Goal: Information Seeking & Learning: Learn about a topic

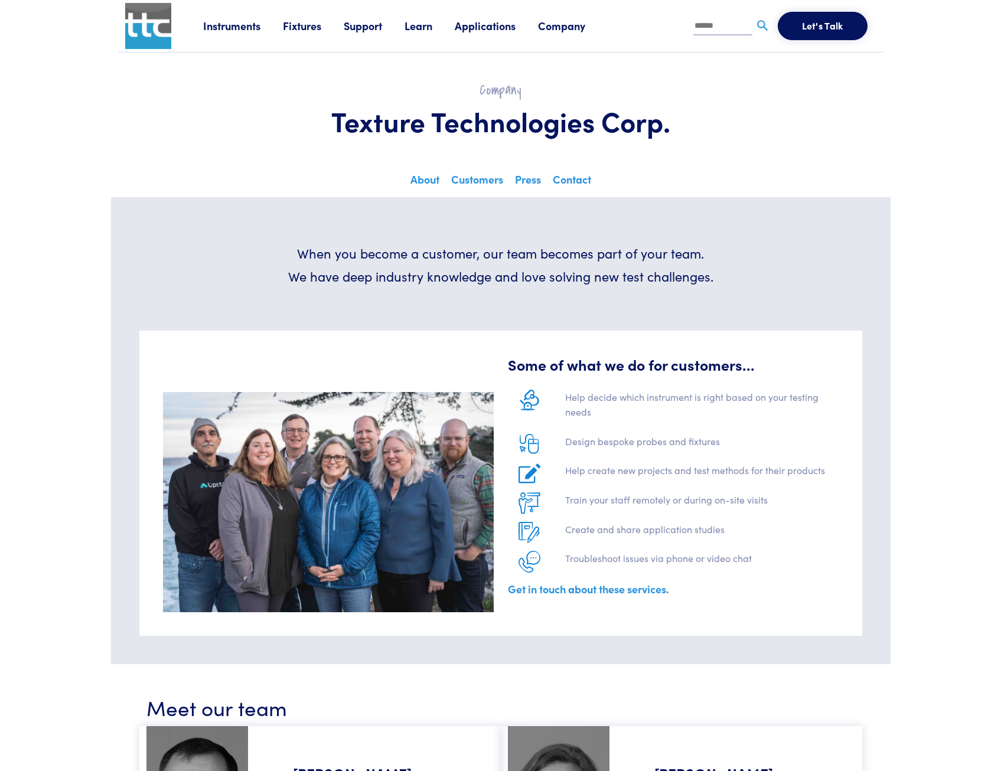
scroll to position [742, 0]
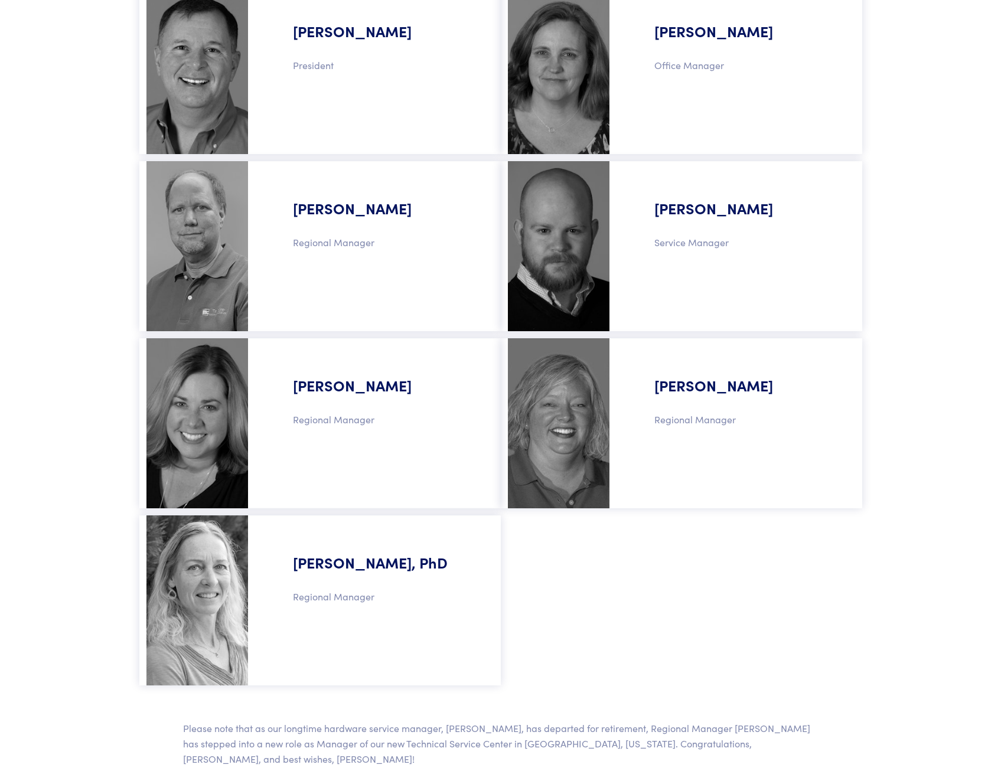
click at [328, 391] on h5 "[PERSON_NAME]" at bounding box center [377, 376] width 217 height 62
drag, startPoint x: 328, startPoint y: 391, endPoint x: 193, endPoint y: 409, distance: 136.3
click at [193, 409] on img at bounding box center [197, 423] width 102 height 170
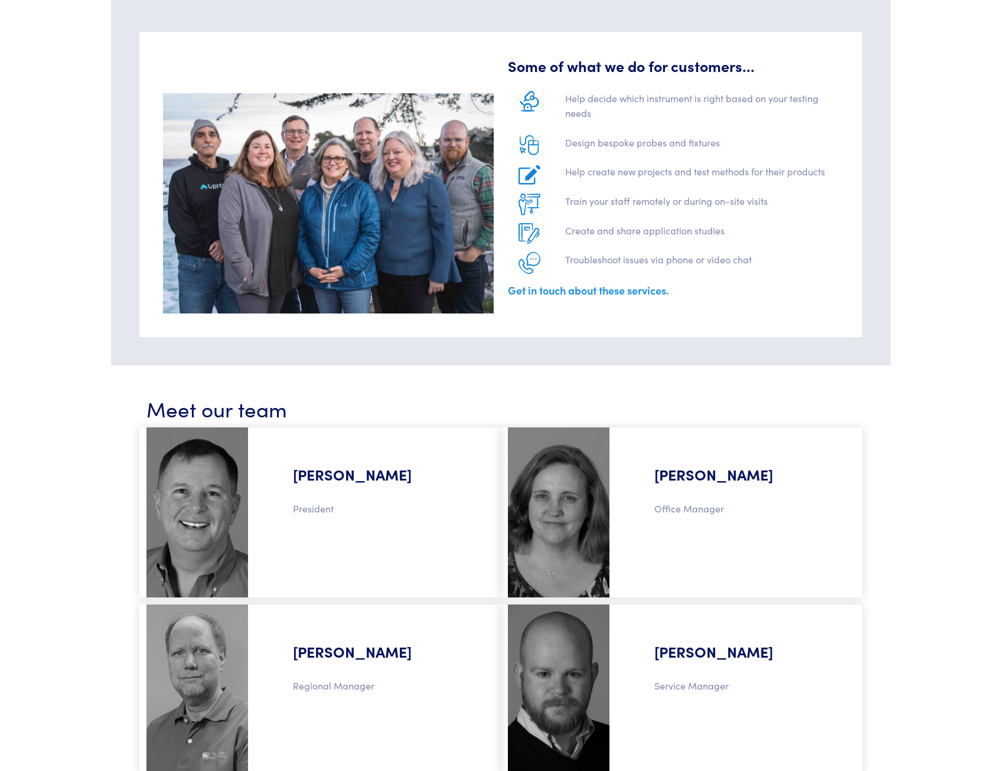
scroll to position [0, 0]
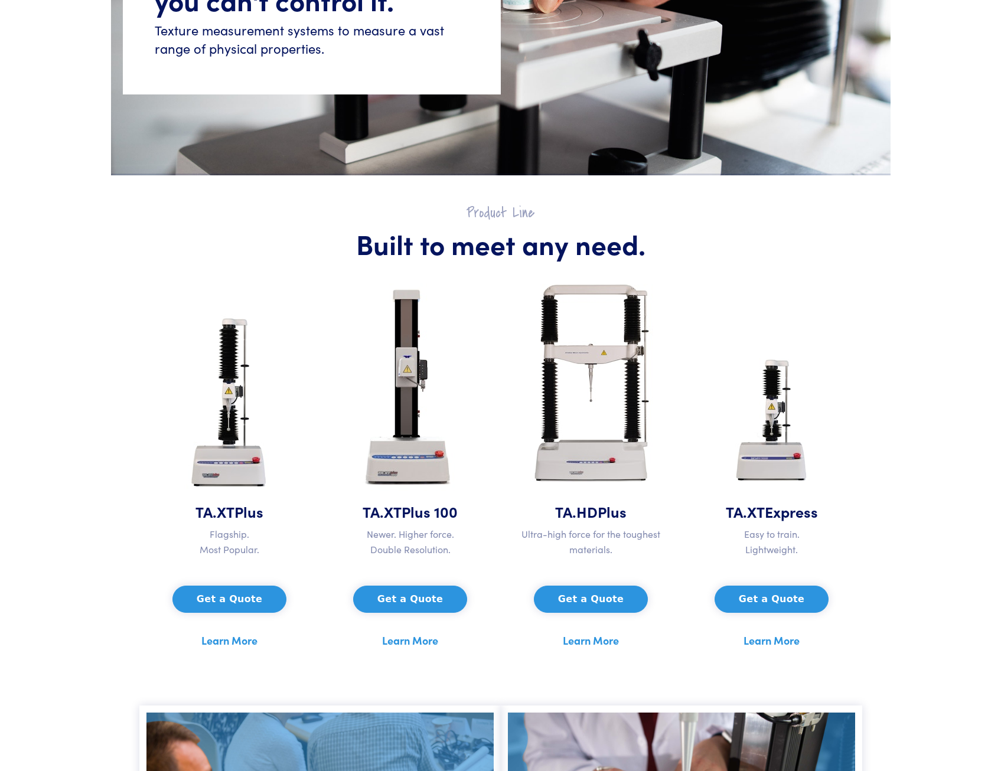
scroll to position [472, 0]
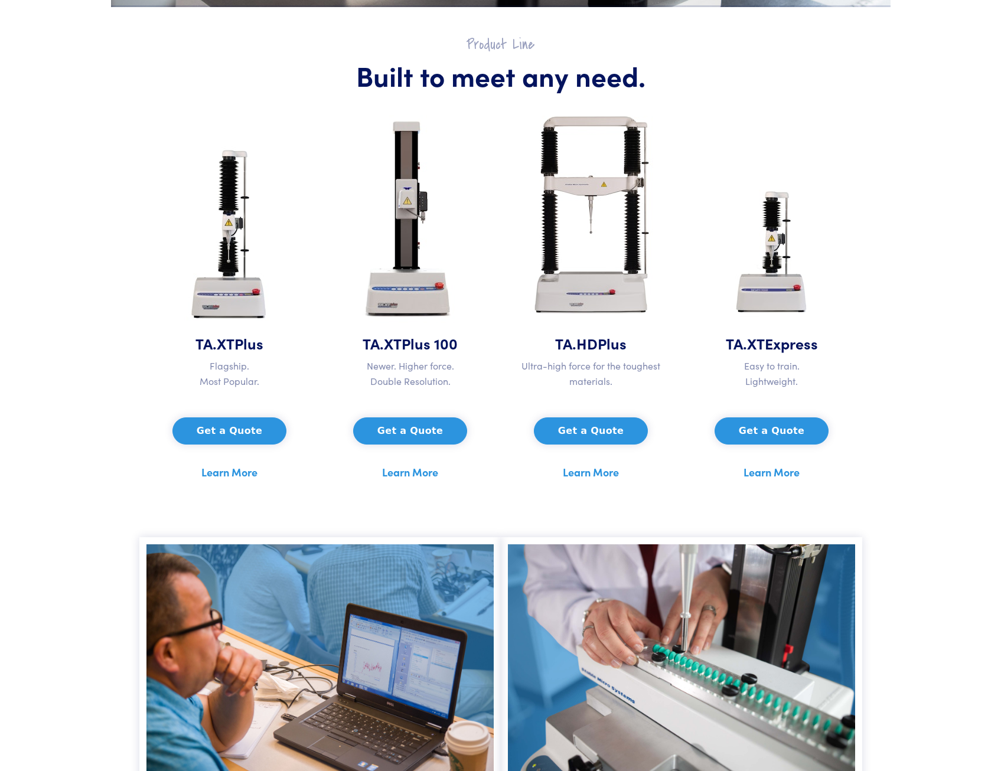
drag, startPoint x: 609, startPoint y: 430, endPoint x: 609, endPoint y: 475, distance: 44.9
click at [609, 475] on div "Get a Quote Learn More" at bounding box center [591, 440] width 166 height 83
click at [609, 475] on link "Learn More" at bounding box center [591, 472] width 56 height 18
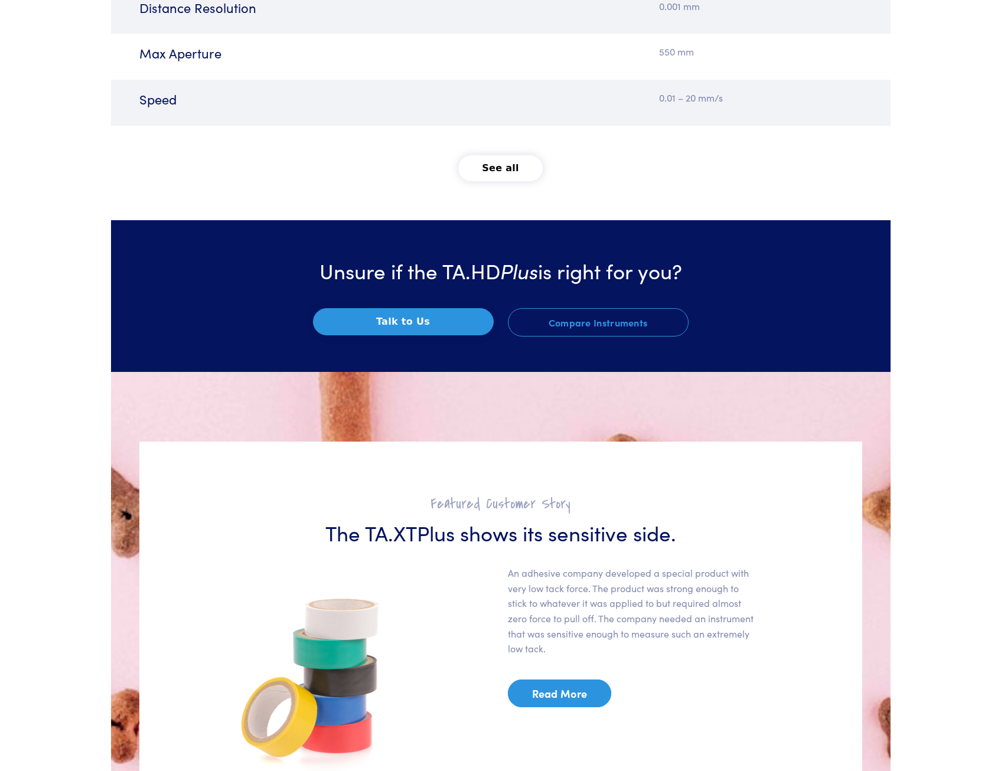
scroll to position [1889, 0]
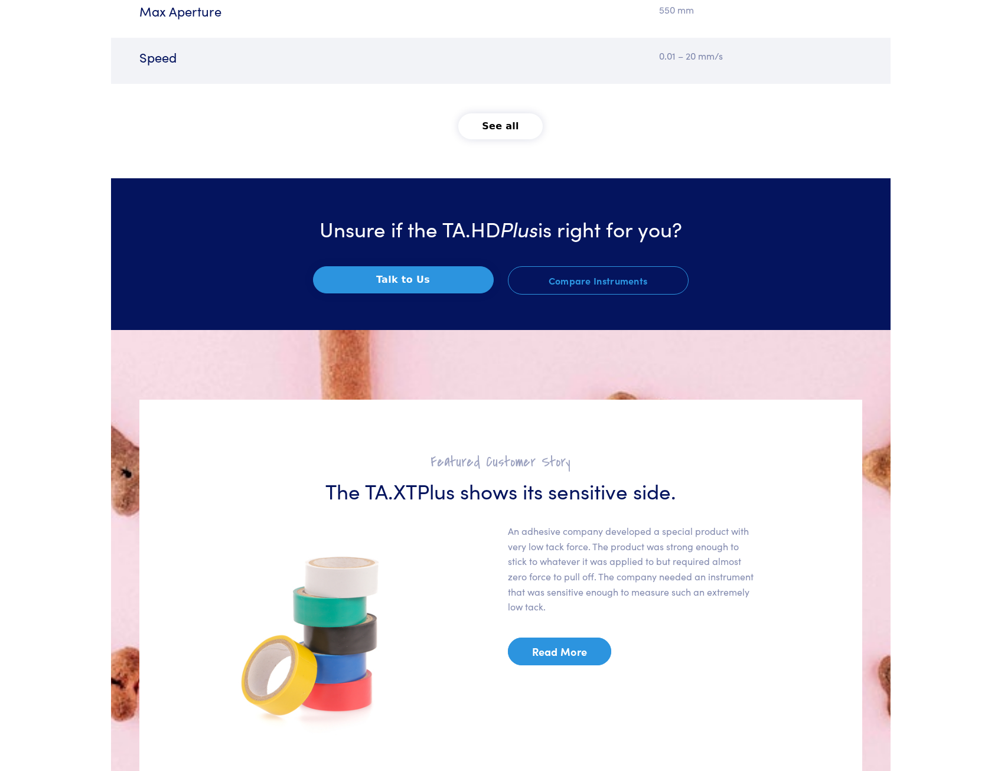
click at [499, 128] on button "See all" at bounding box center [500, 126] width 84 height 26
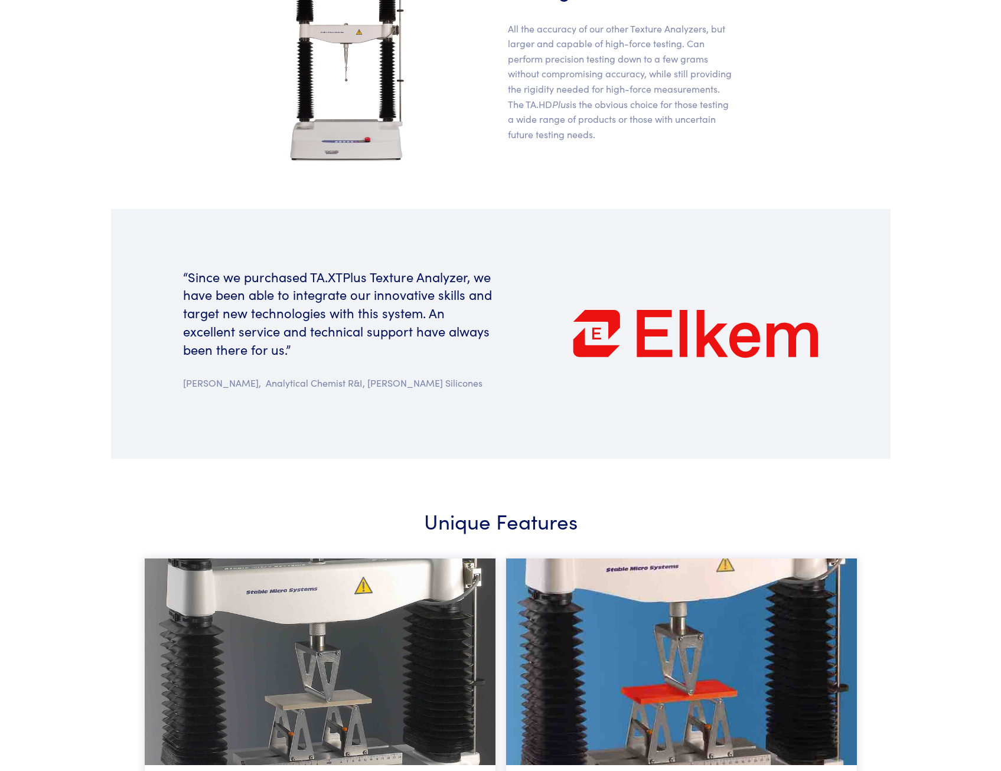
scroll to position [0, 0]
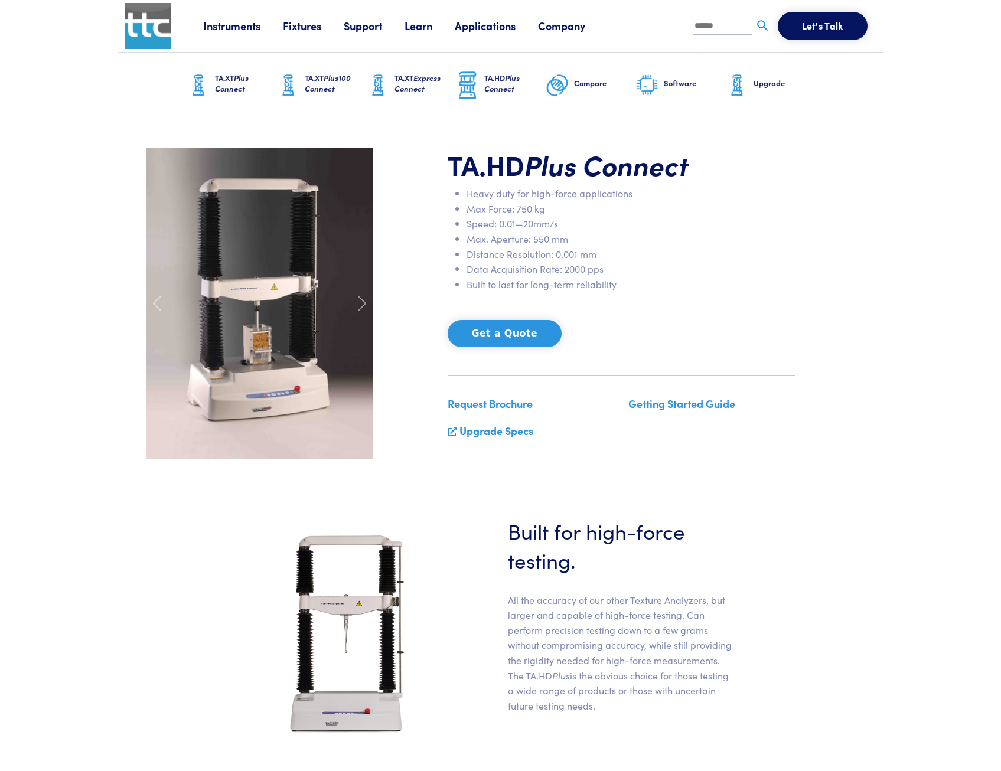
click at [214, 84] on link "TA.XT Plus Connect" at bounding box center [232, 86] width 90 height 66
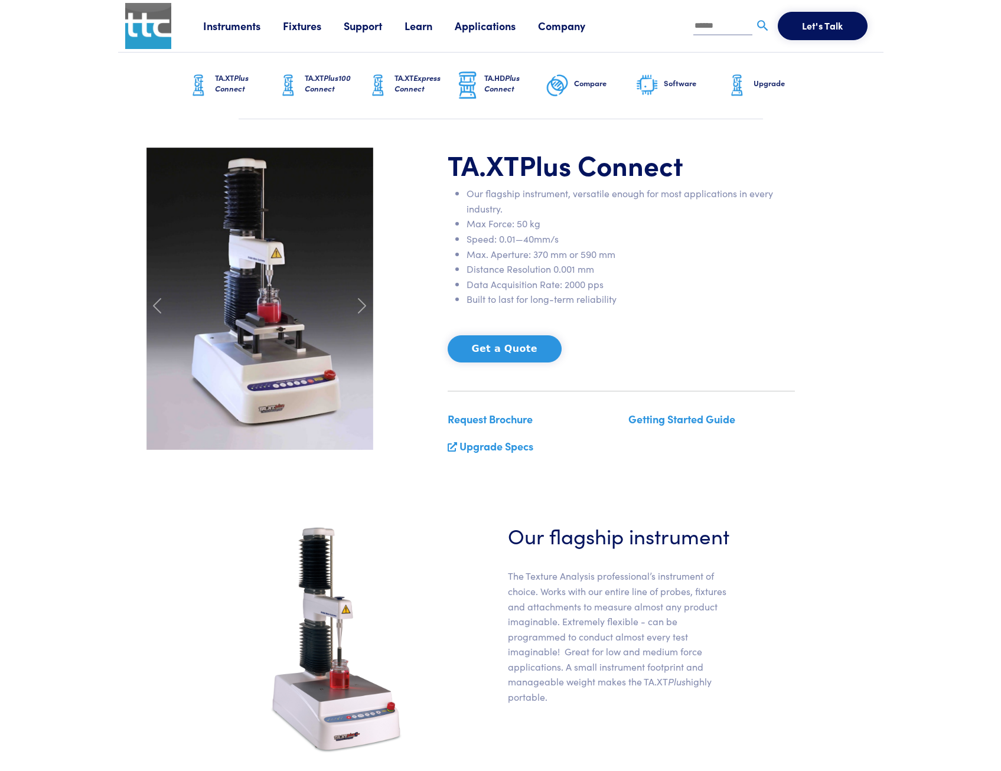
click at [316, 90] on span "Plus100 Connect" at bounding box center [328, 83] width 46 height 22
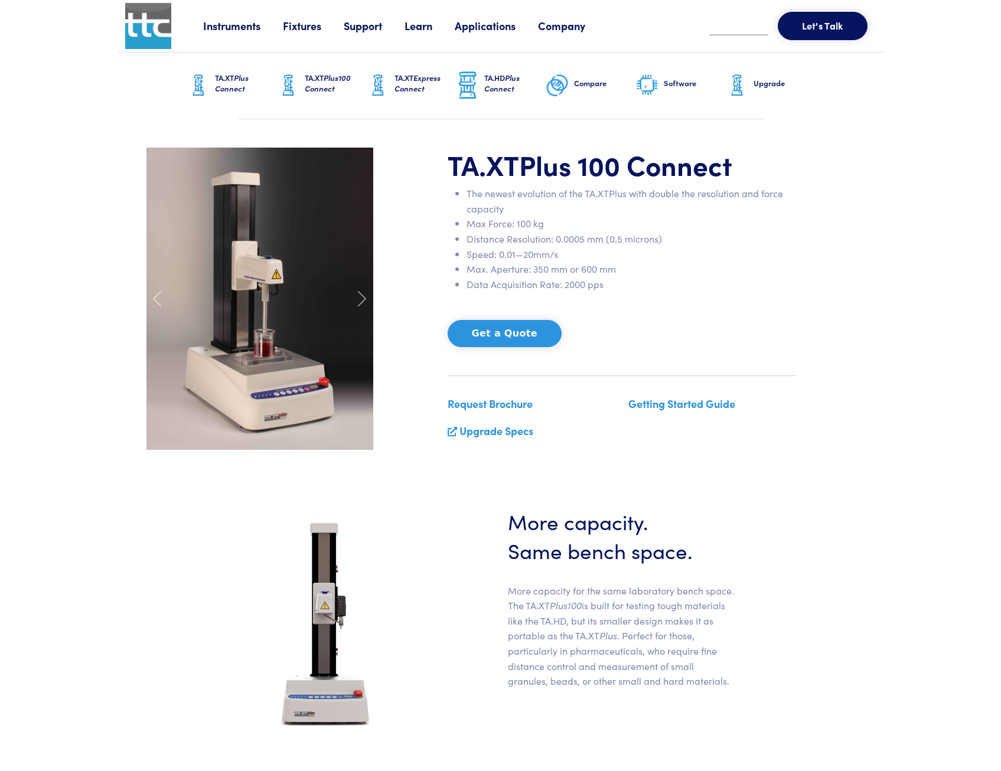
click at [307, 28] on link "Fixtures" at bounding box center [313, 25] width 61 height 15
click at [208, 83] on link "Probes & Fixtures" at bounding box center [196, 78] width 84 height 17
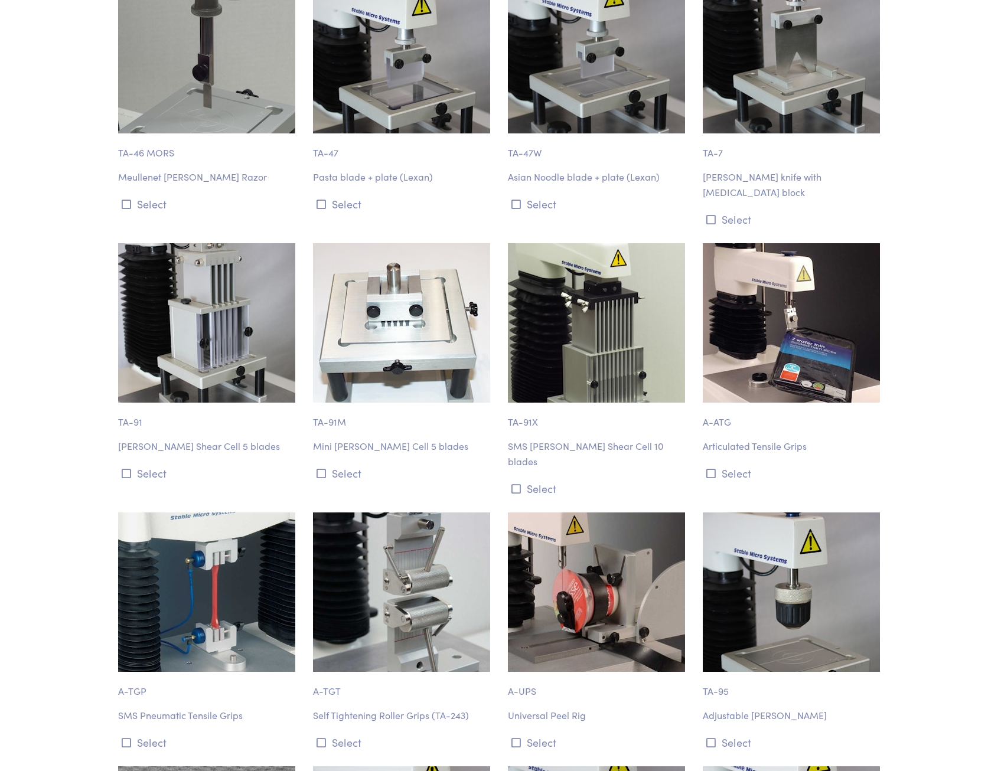
scroll to position [8309, 0]
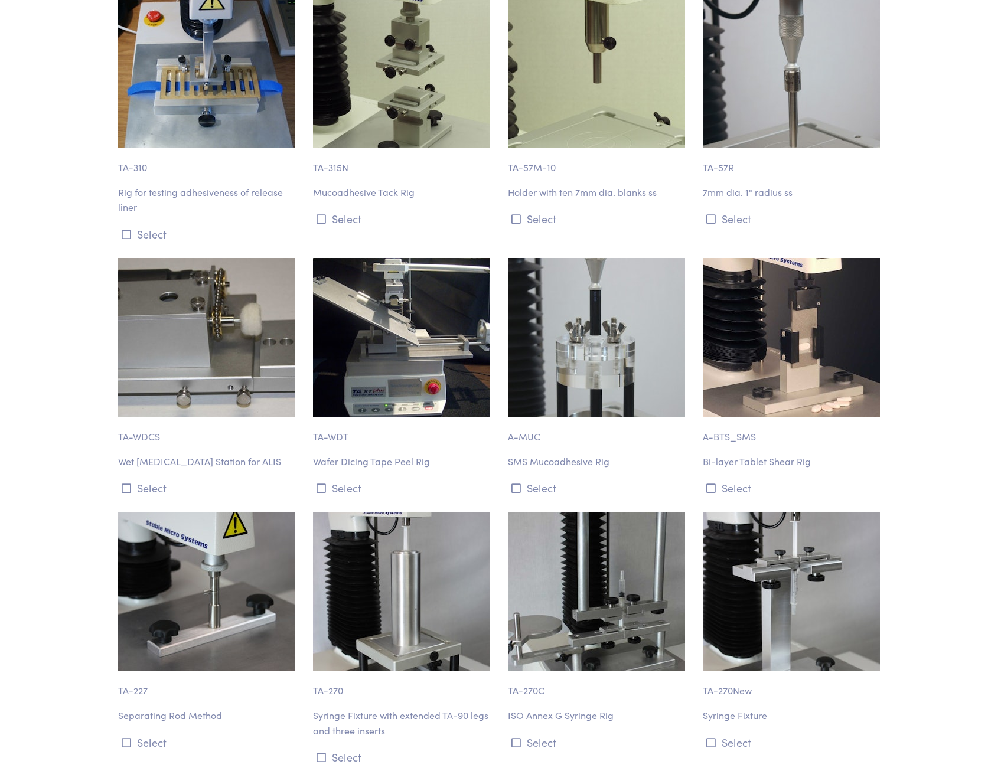
click at [775, 454] on p "Bi-layer Tablet Shear Rig" at bounding box center [793, 461] width 181 height 15
click at [732, 341] on img at bounding box center [791, 337] width 177 height 159
click at [762, 276] on img at bounding box center [791, 337] width 177 height 159
click at [717, 478] on button "Select" at bounding box center [793, 487] width 181 height 19
click at [769, 298] on img at bounding box center [791, 337] width 177 height 159
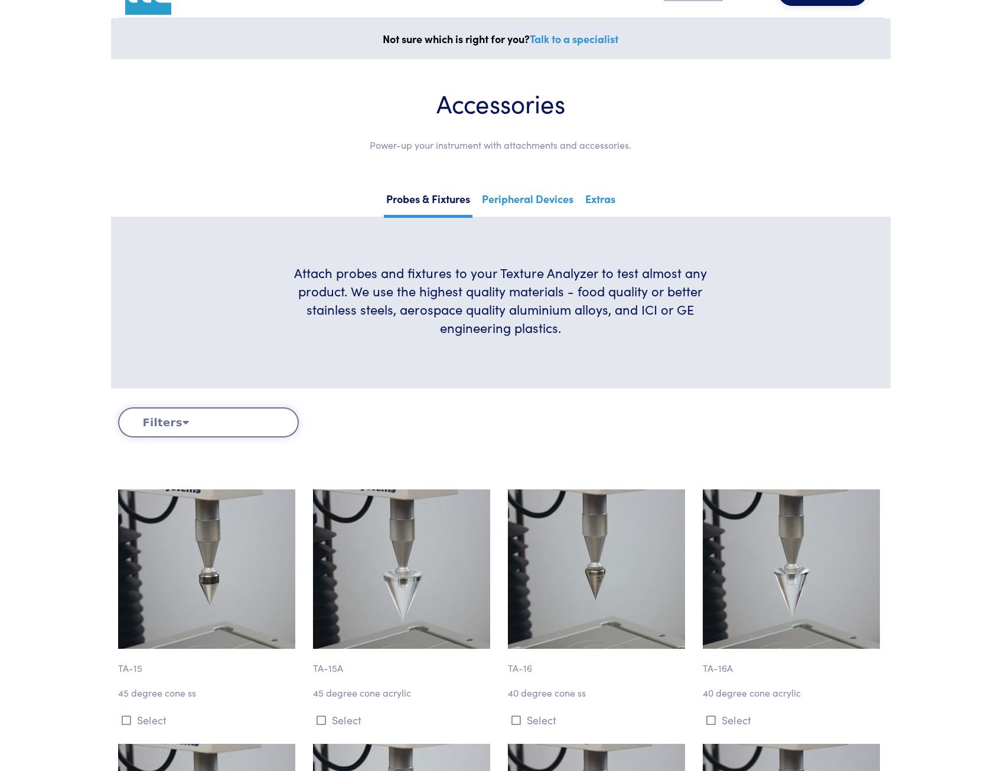
scroll to position [0, 0]
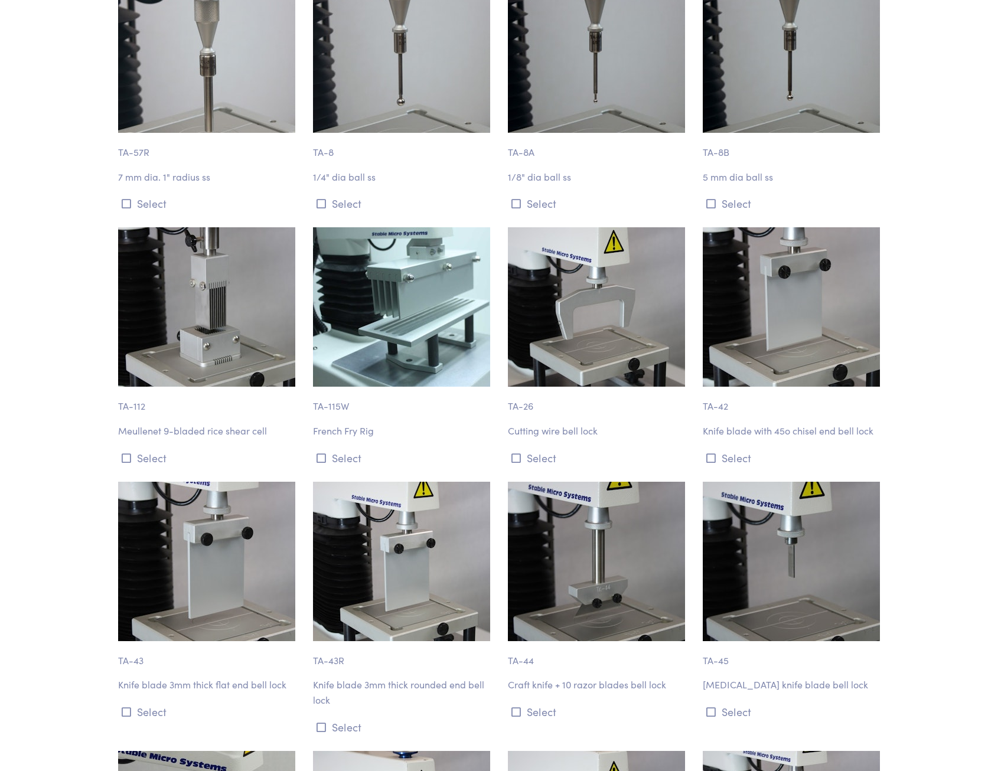
scroll to position [8309, 0]
